Goal: Task Accomplishment & Management: Complete application form

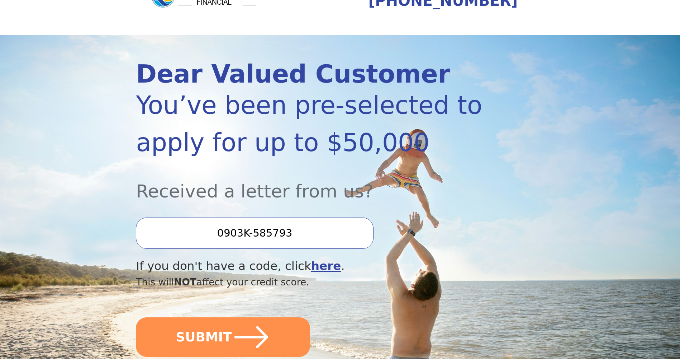
scroll to position [36, 0]
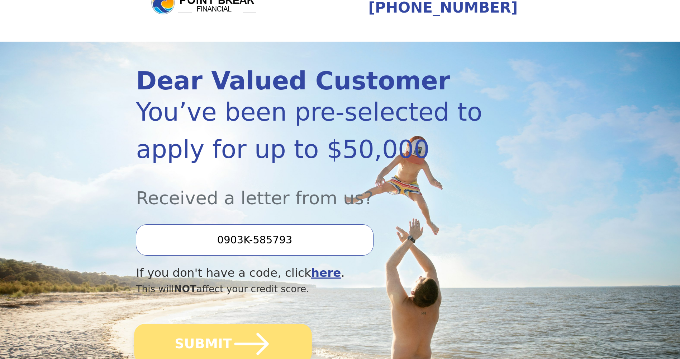
click at [242, 343] on icon "submit" at bounding box center [252, 343] width 34 height 22
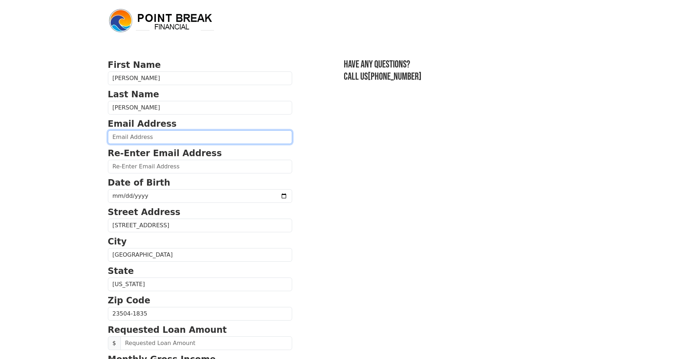
click at [169, 136] on input "email" at bounding box center [200, 137] width 184 height 14
type input "maci0mitch@yahoo.com"
type input "(757) 386-1389"
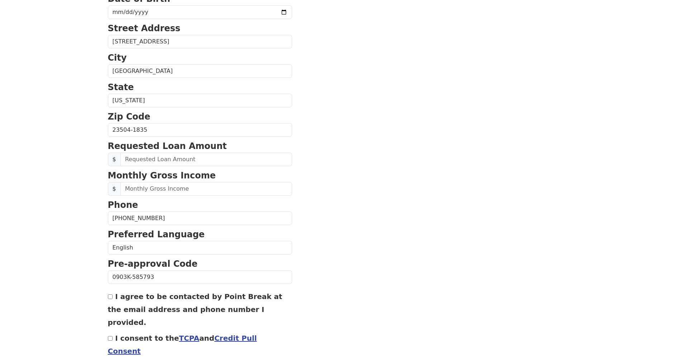
scroll to position [105, 0]
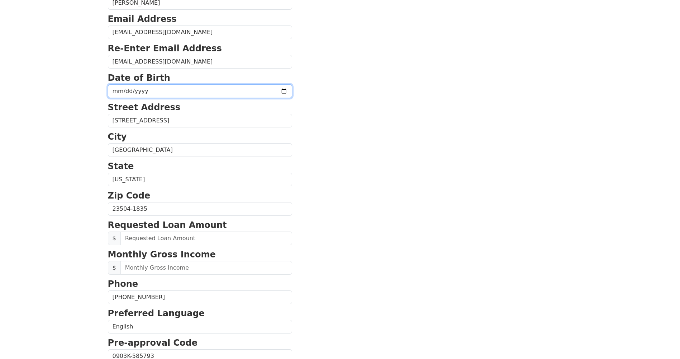
click at [151, 90] on input "date" at bounding box center [200, 91] width 184 height 14
click at [151, 93] on input "date" at bounding box center [200, 91] width 184 height 14
type input "1993-12-27"
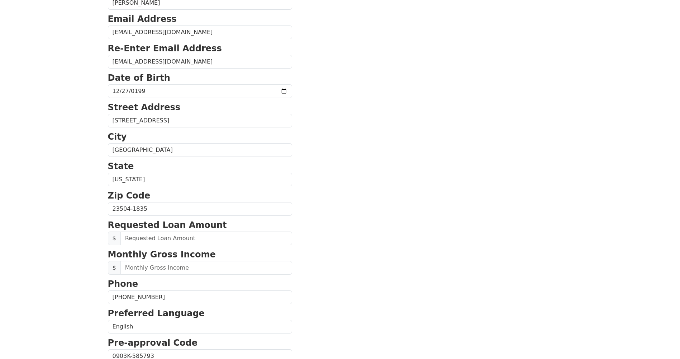
click at [387, 138] on section "First Name James Last Name Mitchell Email Address maci0mitch@yahoo.com Re-Enter…" at bounding box center [340, 209] width 465 height 511
click at [197, 236] on input "text" at bounding box center [207, 238] width 172 height 14
type input "20,000.00"
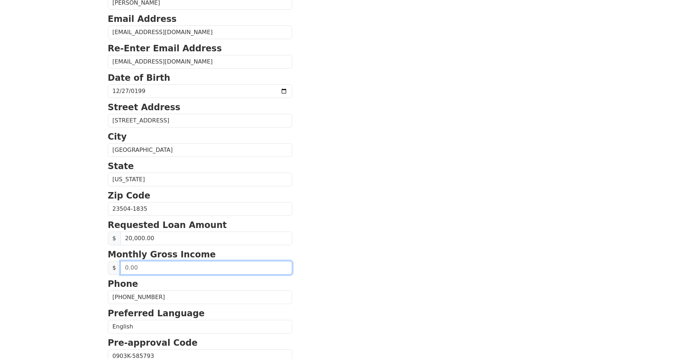
click at [157, 271] on input "text" at bounding box center [207, 268] width 172 height 14
type input "10,000.00"
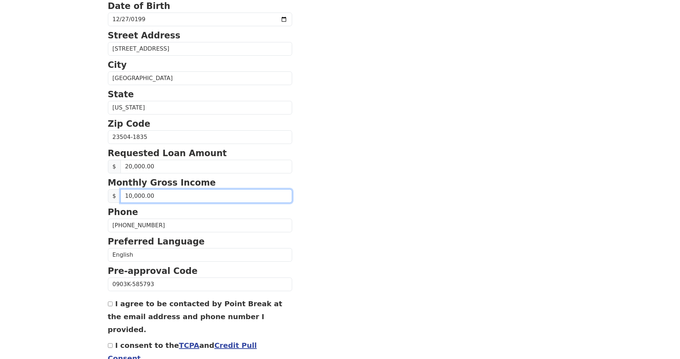
scroll to position [212, 0]
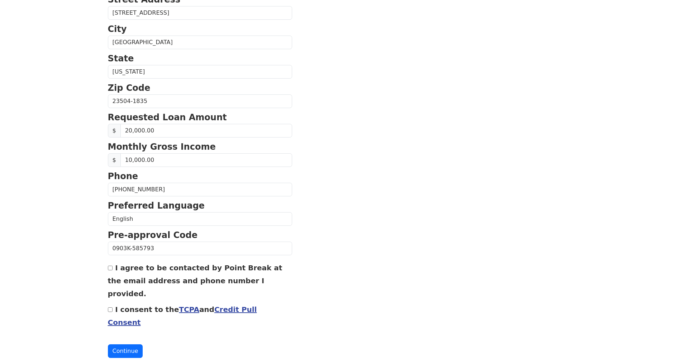
click at [112, 269] on input "I agree to be contacted by Point Break at the email address and phone number I …" at bounding box center [110, 267] width 5 height 5
checkbox input "true"
click at [230, 305] on link "Credit Pull Consent" at bounding box center [182, 316] width 149 height 22
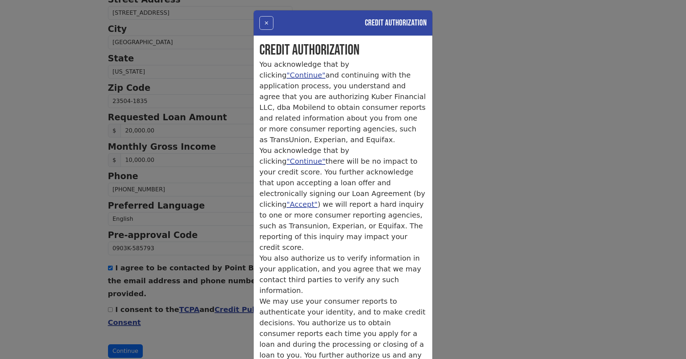
click at [532, 72] on div "× Credit Authorization Credit Authorization You acknowledge that by clicking "C…" at bounding box center [343, 179] width 686 height 359
